Goal: Find specific page/section: Find specific page/section

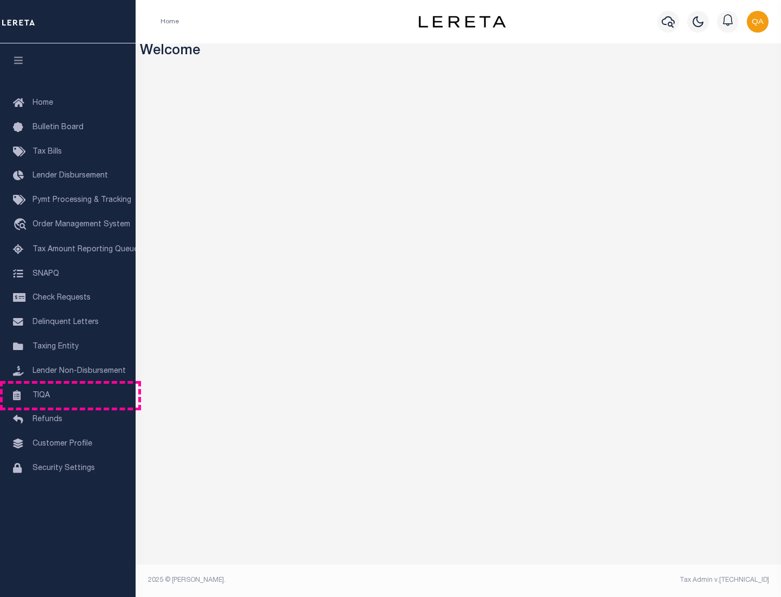
click at [68, 395] on link "TIQA" at bounding box center [68, 395] width 136 height 24
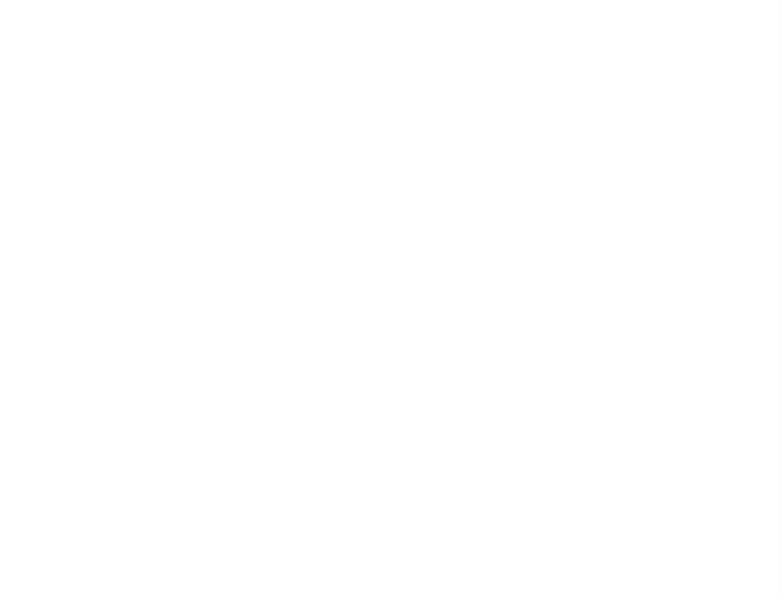
select select "200"
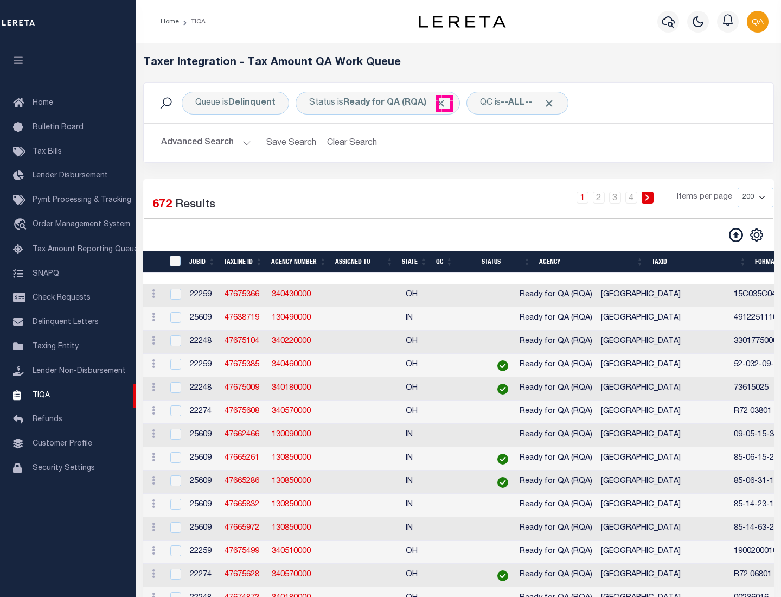
click at [444, 103] on span "Click to Remove" at bounding box center [440, 103] width 11 height 11
